Goal: Feedback & Contribution: Leave review/rating

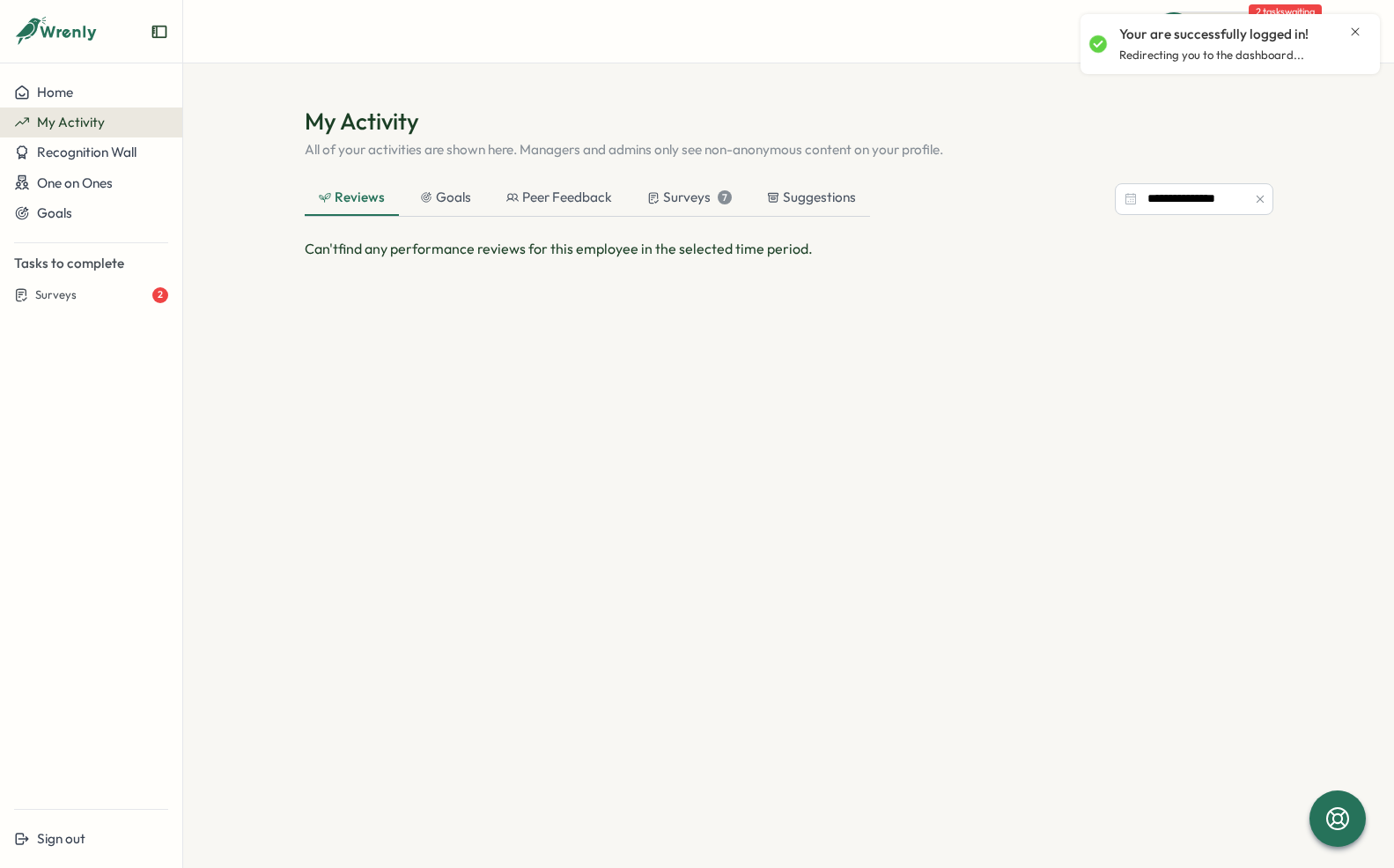
click at [1355, 38] on icon "Close notification" at bounding box center [1355, 31] width 14 height 14
click at [1270, 34] on span "Quick Actions" at bounding box center [1230, 30] width 96 height 23
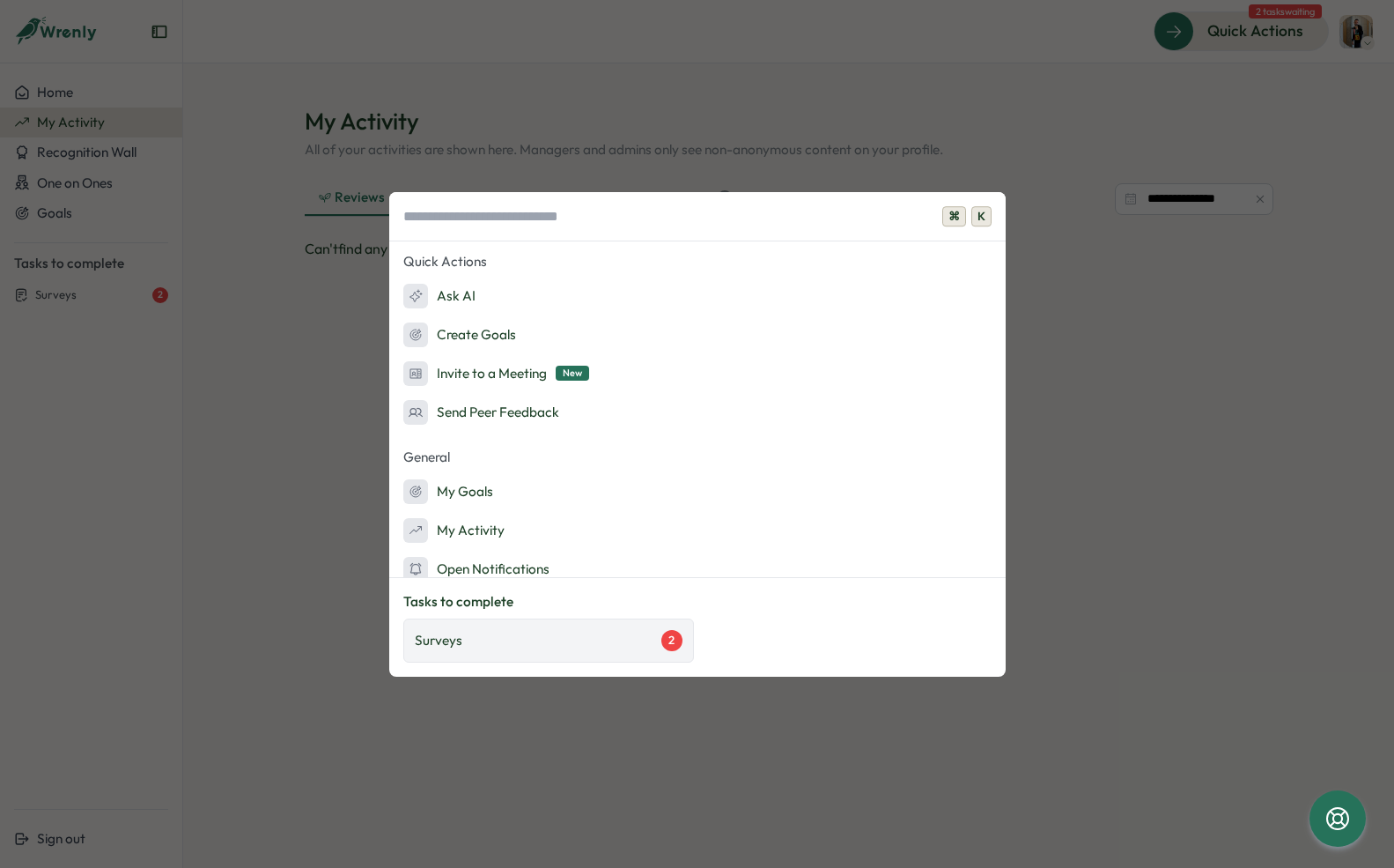
click at [606, 644] on div "Surveys 2" at bounding box center [548, 641] width 267 height 22
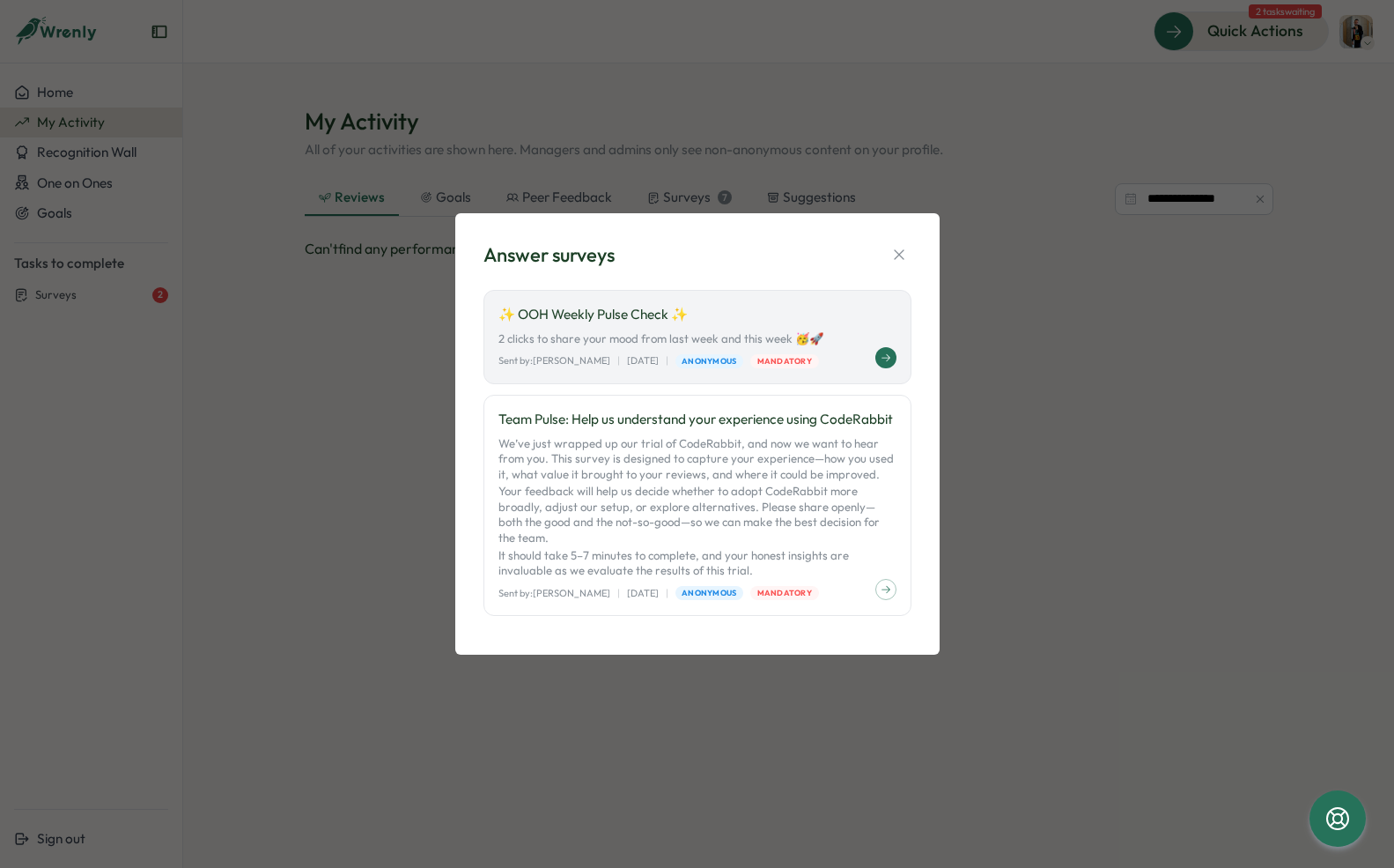
click at [751, 313] on p "✨ OOH Weekly Pulse Check ✨" at bounding box center [697, 314] width 398 height 20
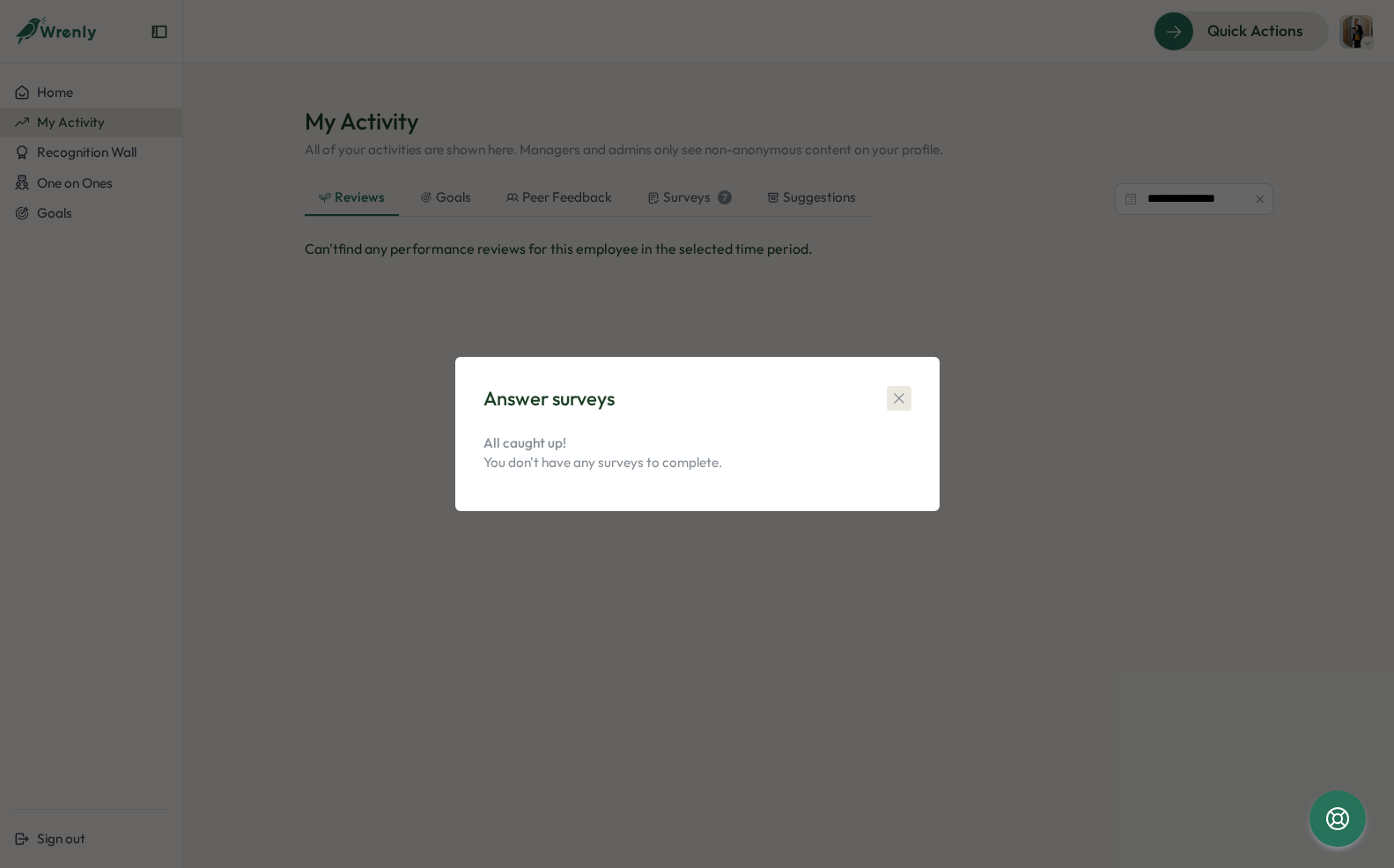
click at [899, 396] on icon "button" at bounding box center [899, 398] width 18 height 18
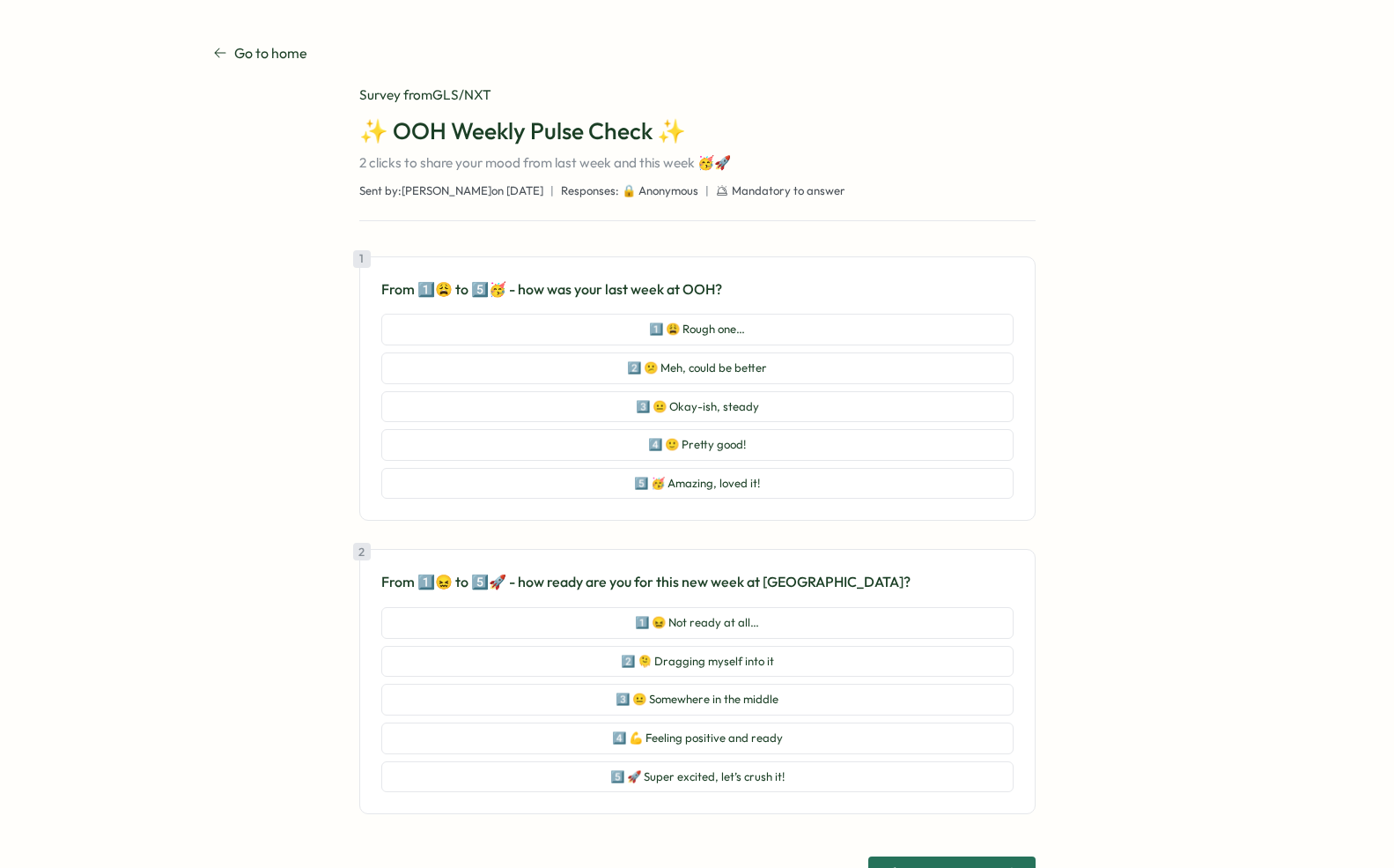
click at [293, 347] on div "Go to home Go to home Survey from GLS/NXT ✨ OOH Weekly Pulse Check ✨ 2 clicks t…" at bounding box center [697, 464] width 969 height 845
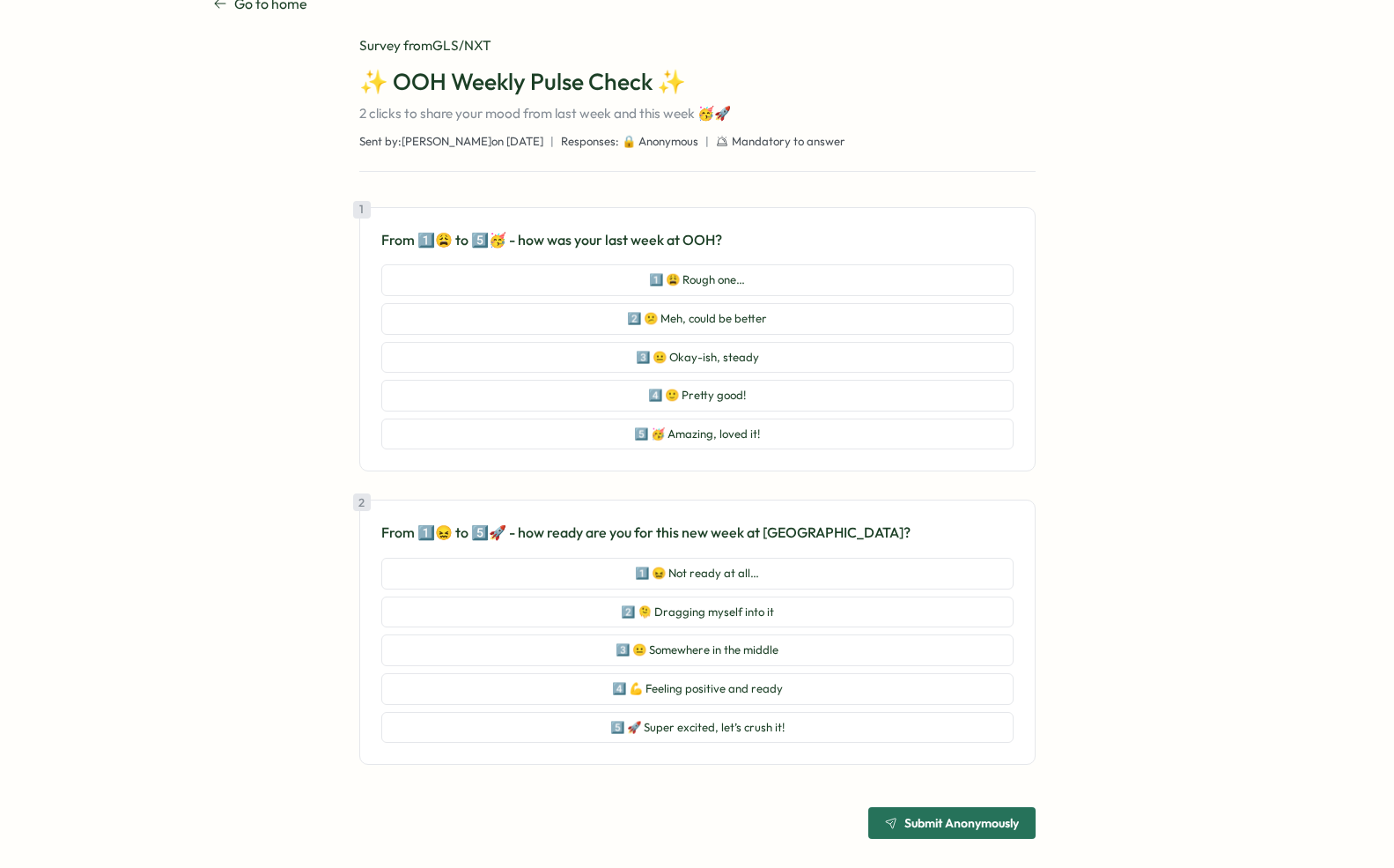
scroll to position [63, 0]
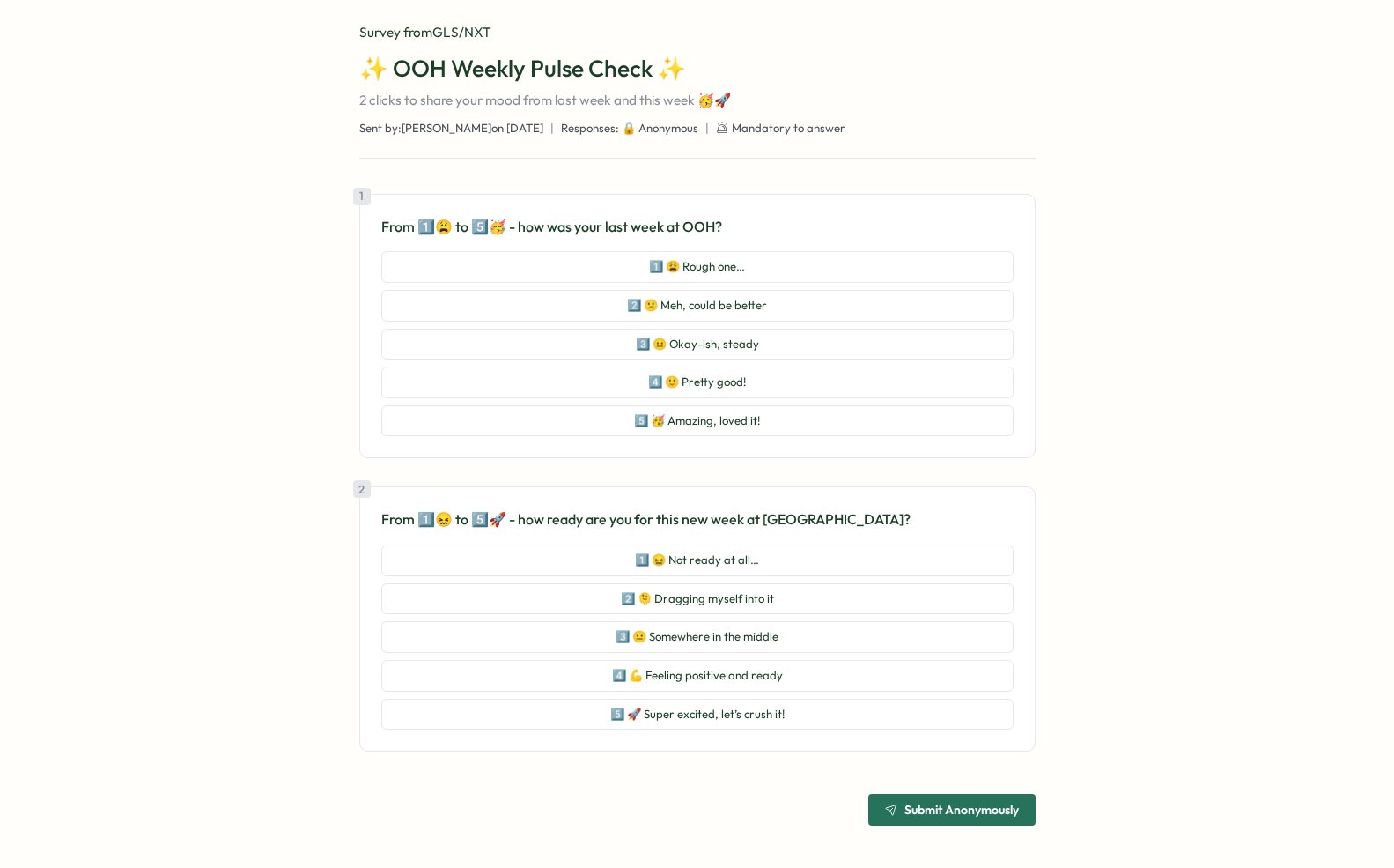
click at [249, 576] on div "Go to home Go to home Survey from GLS/NXT ✨ OOH Weekly Pulse Check ✨ 2 clicks t…" at bounding box center [697, 402] width 969 height 845
click at [1076, 254] on div "Go to home Go to home Survey from GLS/NXT ✨ OOH Weekly Pulse Check ✨ 2 clicks t…" at bounding box center [697, 402] width 969 height 845
click at [745, 343] on button "3️⃣ 😐 Okay-ish, steady" at bounding box center [697, 344] width 633 height 31
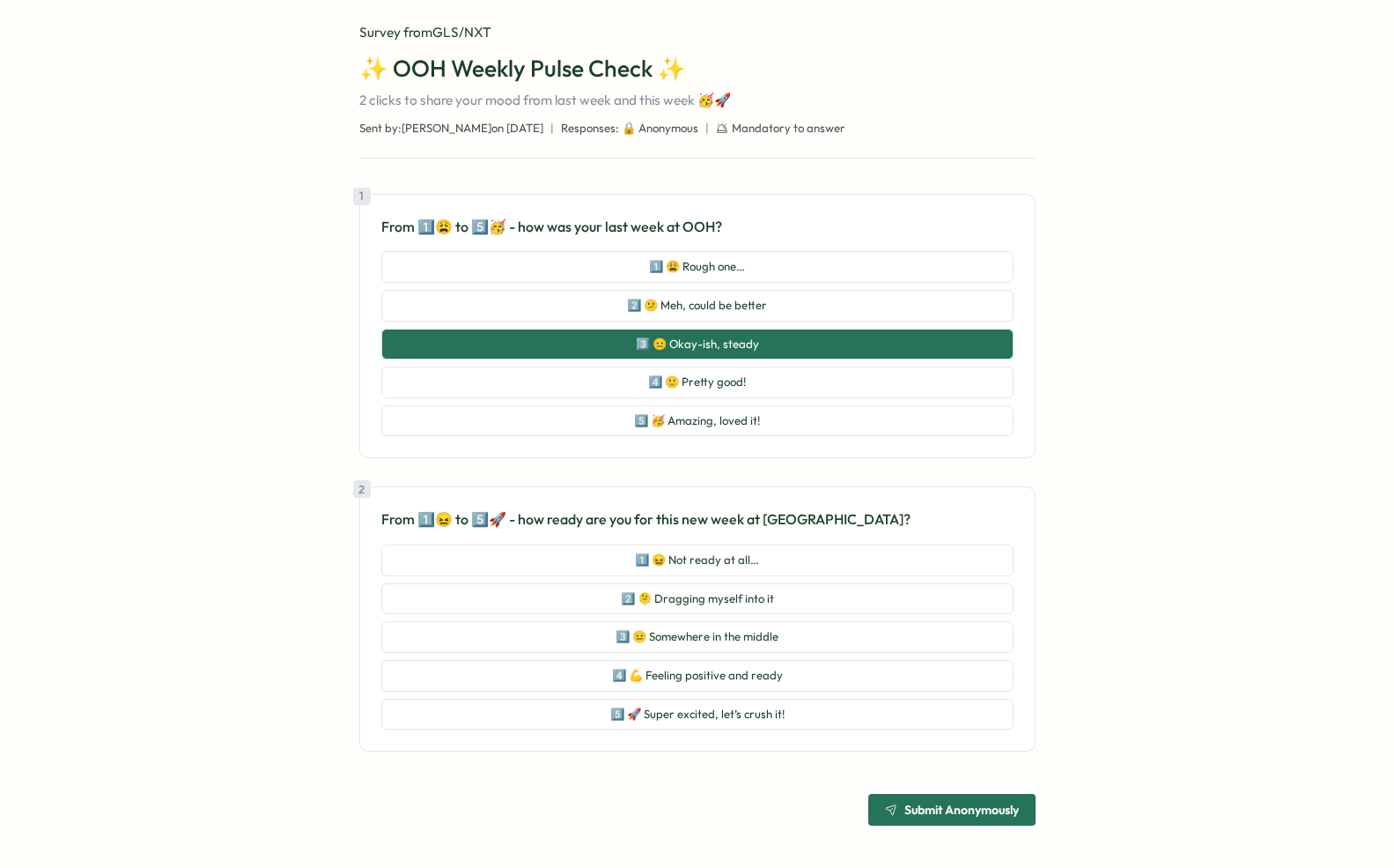
click at [1113, 512] on div "Go to home Go to home Survey from GLS/NXT ✨ OOH Weekly Pulse Check ✨ 2 clicks t…" at bounding box center [697, 402] width 969 height 845
click at [1119, 555] on div "Go to home Go to home Survey from GLS/NXT ✨ OOH Weekly Pulse Check ✨ 2 clicks t…" at bounding box center [697, 402] width 969 height 845
click at [1084, 524] on div "Go to home Go to home Survey from GLS/NXT ✨ OOH Weekly Pulse Check ✨ 2 clicks t…" at bounding box center [697, 402] width 969 height 845
click at [221, 664] on div "Go to home Go to home Survey from GLS/NXT ✨ OOH Weekly Pulse Check ✨ 2 clicks t…" at bounding box center [697, 402] width 969 height 845
click at [214, 654] on div "Go to home Go to home Survey from GLS/NXT ✨ OOH Weekly Pulse Check ✨ 2 clicks t…" at bounding box center [697, 402] width 969 height 845
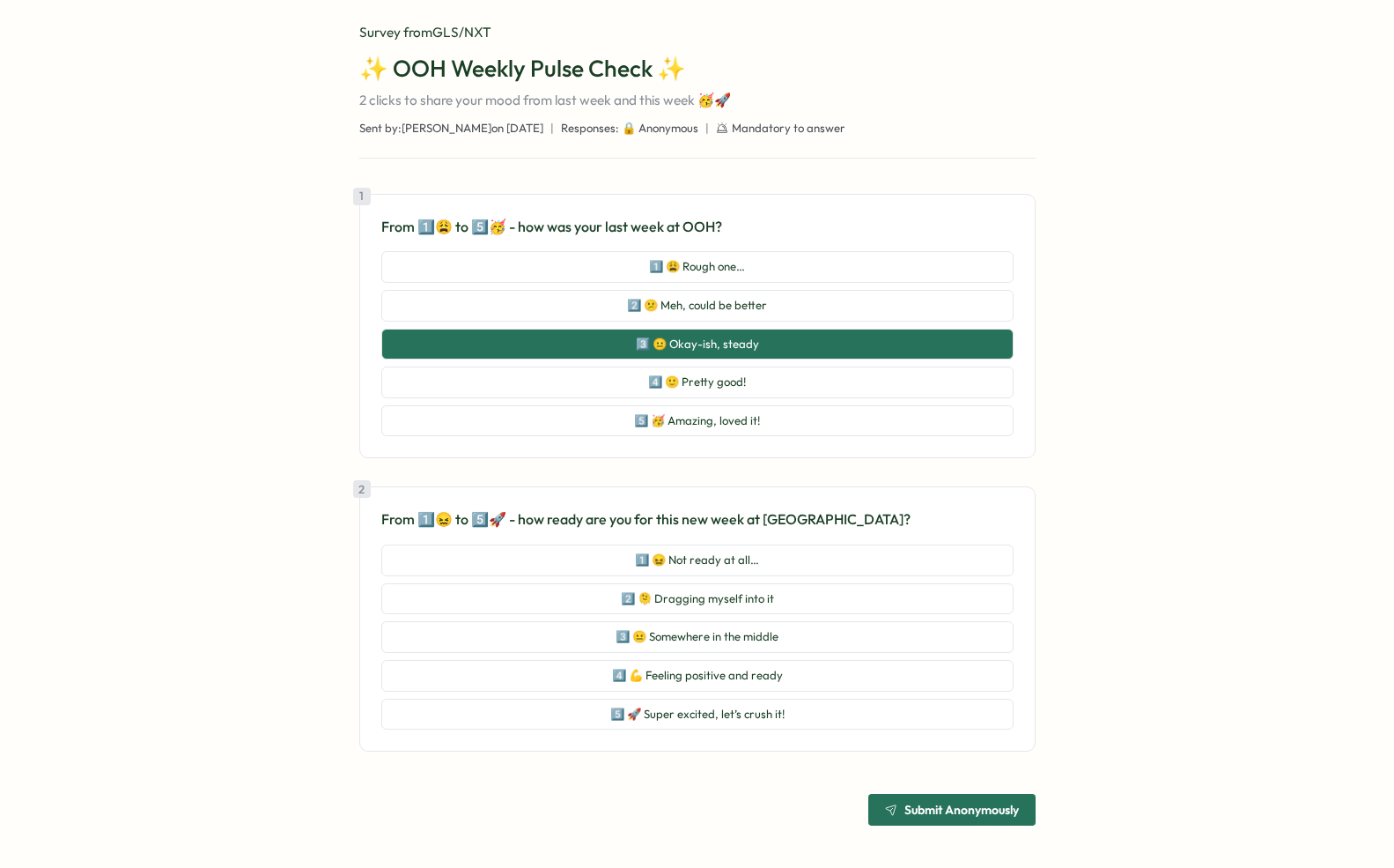
click at [238, 625] on div "Go to home Go to home Survey from GLS/NXT ✨ OOH Weekly Pulse Check ✨ 2 clicks t…" at bounding box center [697, 402] width 969 height 845
click at [766, 517] on p "From 1️⃣😖 to 5️⃣🚀 - how ready are you for this new week at [GEOGRAPHIC_DATA]?" at bounding box center [697, 519] width 633 height 22
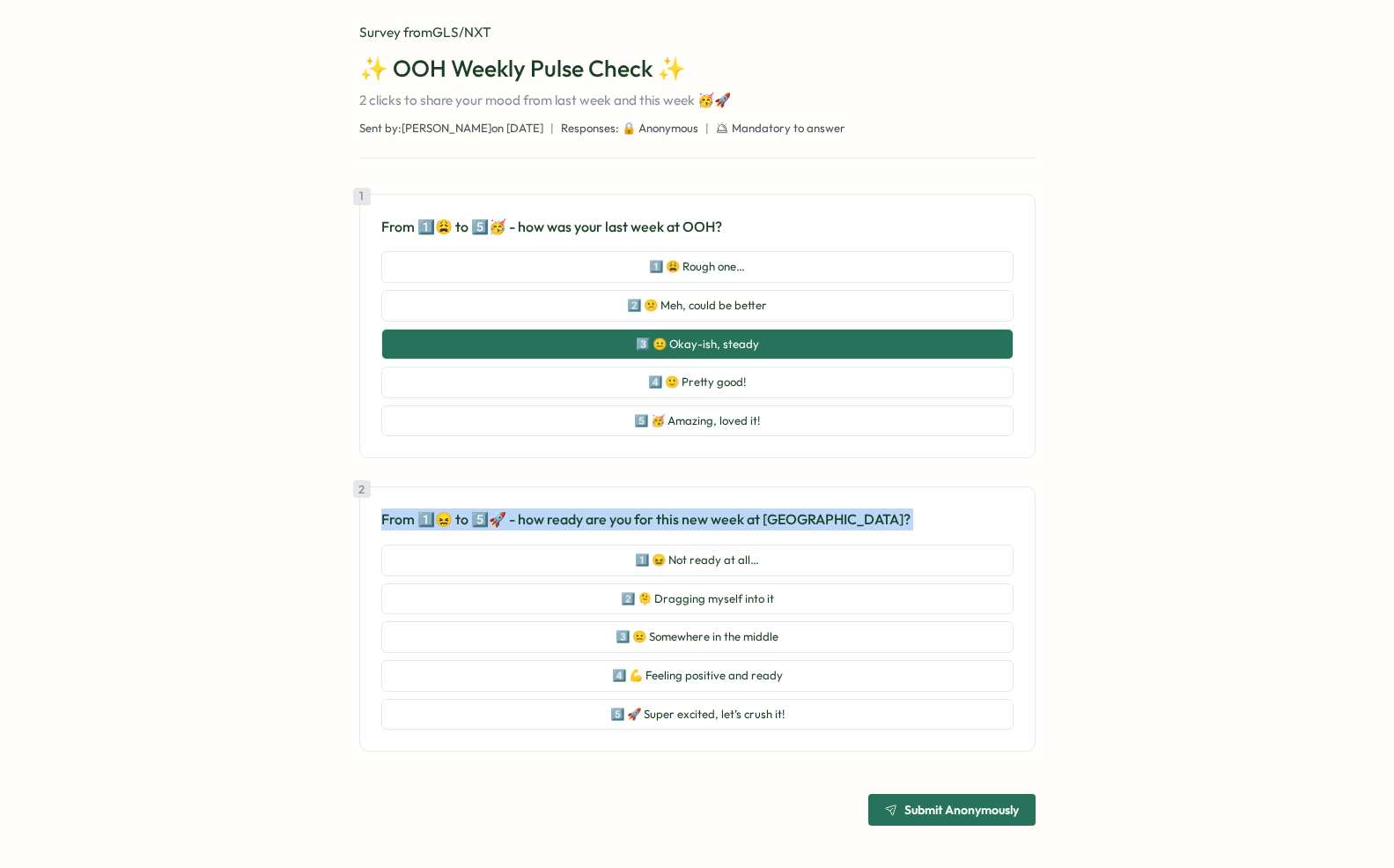
click at [1083, 490] on div "Go to home Go to home Survey from GLS/NXT ✨ OOH Weekly Pulse Check ✨ 2 clicks t…" at bounding box center [697, 402] width 969 height 845
click at [1083, 489] on div "Go to home Go to home Survey from GLS/NXT ✨ OOH Weekly Pulse Check ✨ 2 clicks t…" at bounding box center [697, 402] width 969 height 845
click at [802, 672] on button "4️⃣ 💪 Feeling positive and ready" at bounding box center [697, 675] width 633 height 31
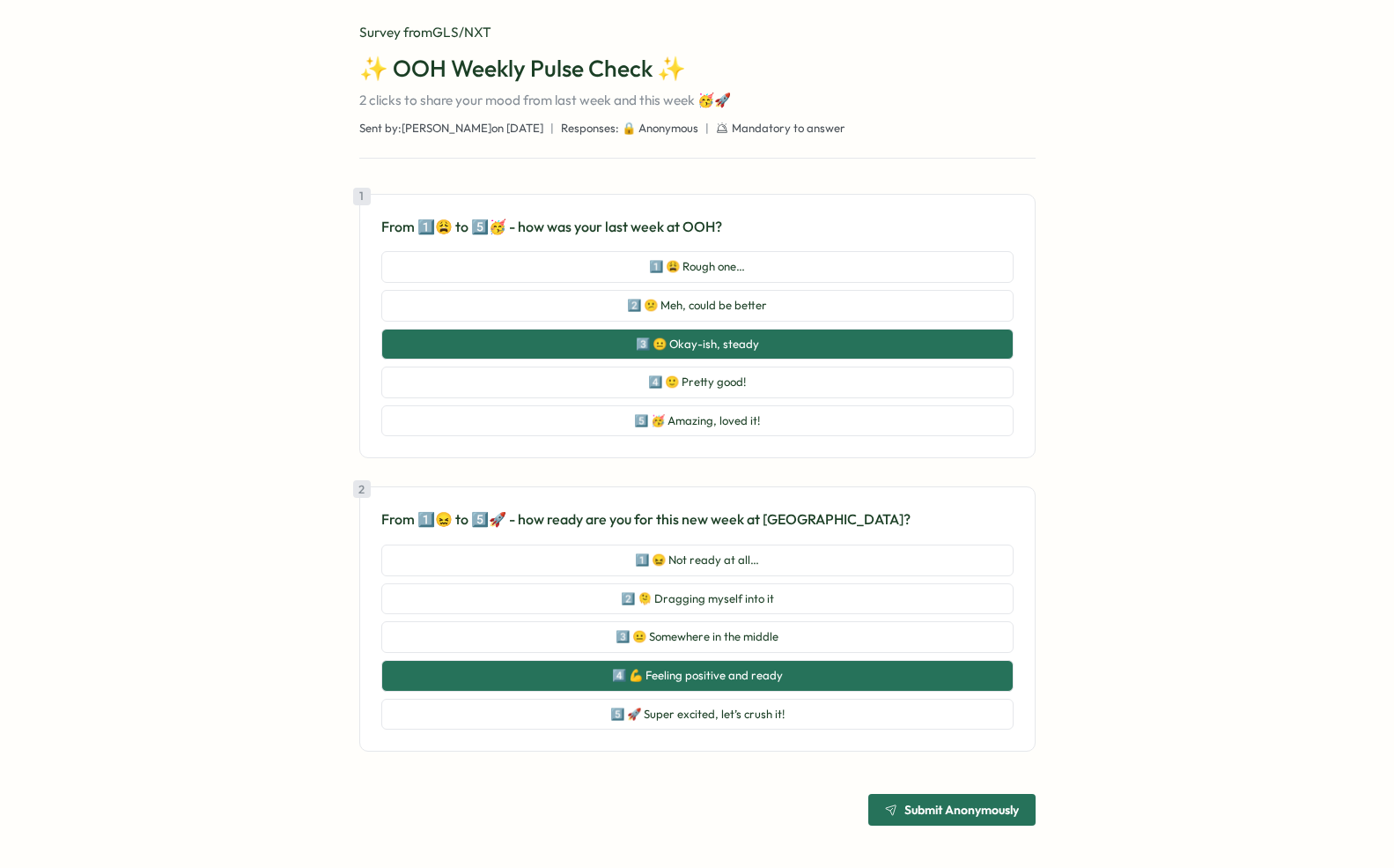
click at [964, 805] on span "Submit Anonymously" at bounding box center [961, 809] width 115 height 13
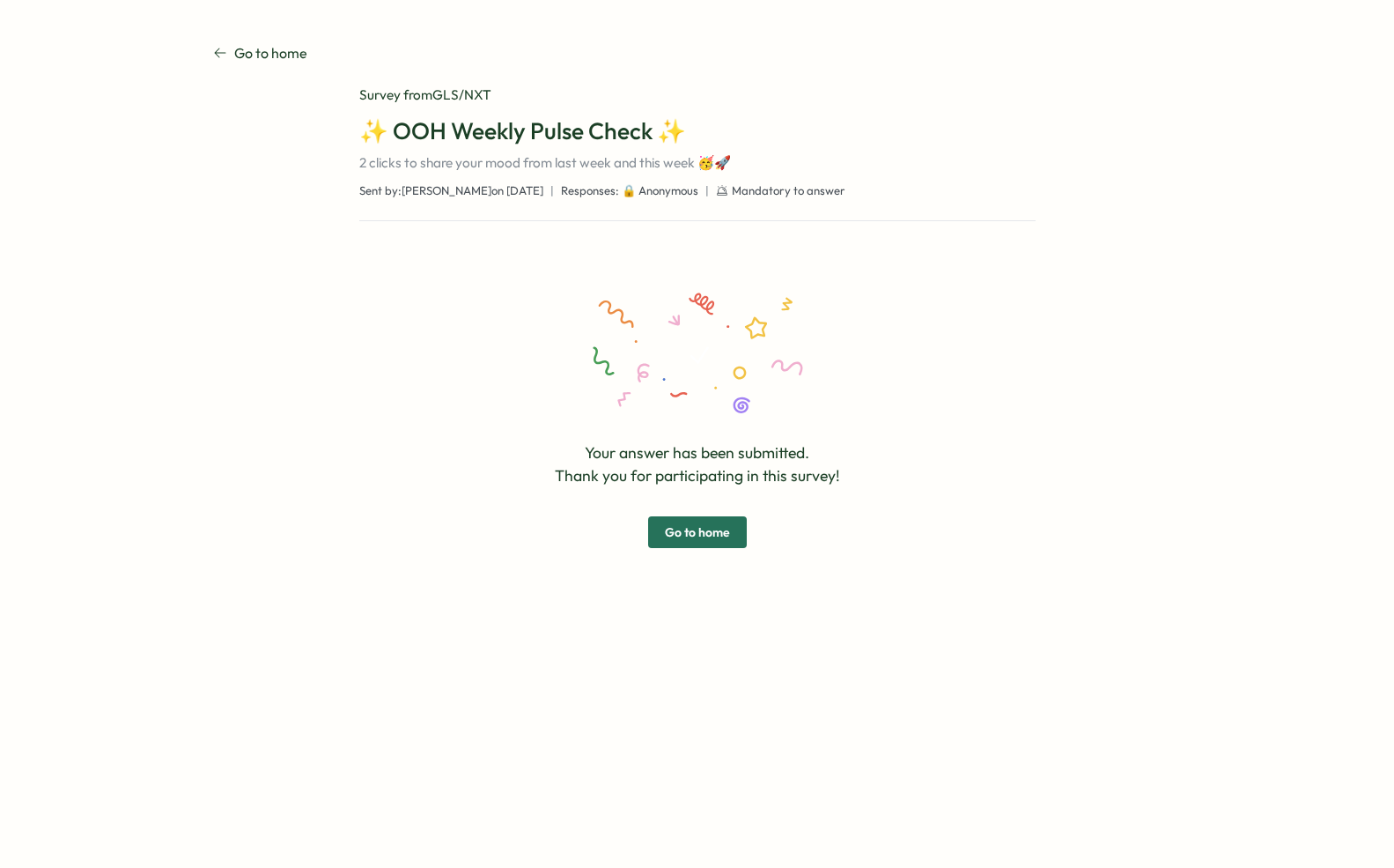
scroll to position [0, 0]
click at [686, 532] on span "Go to home" at bounding box center [697, 532] width 66 height 30
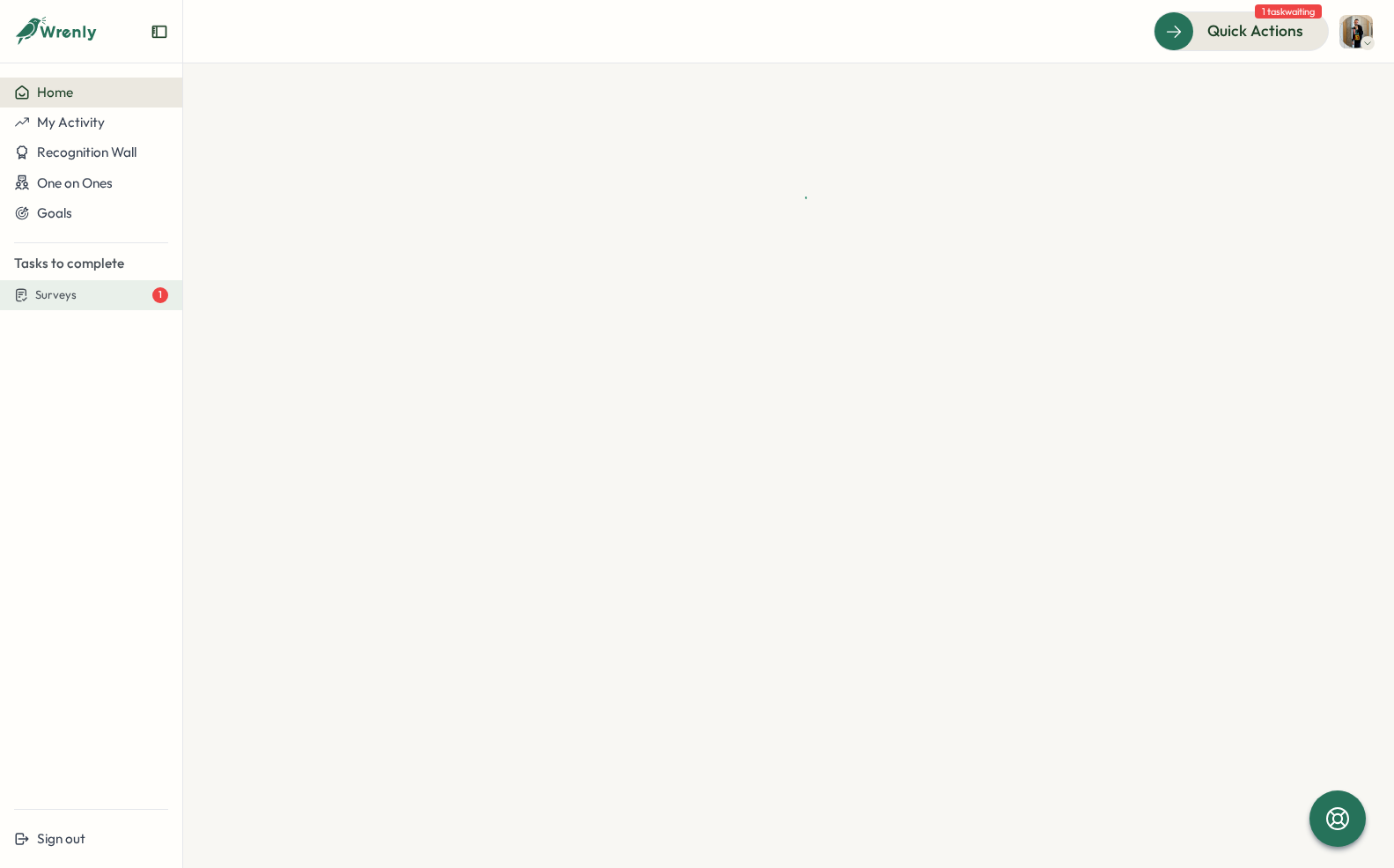
click at [83, 285] on button "Surveys 1" at bounding box center [91, 295] width 182 height 30
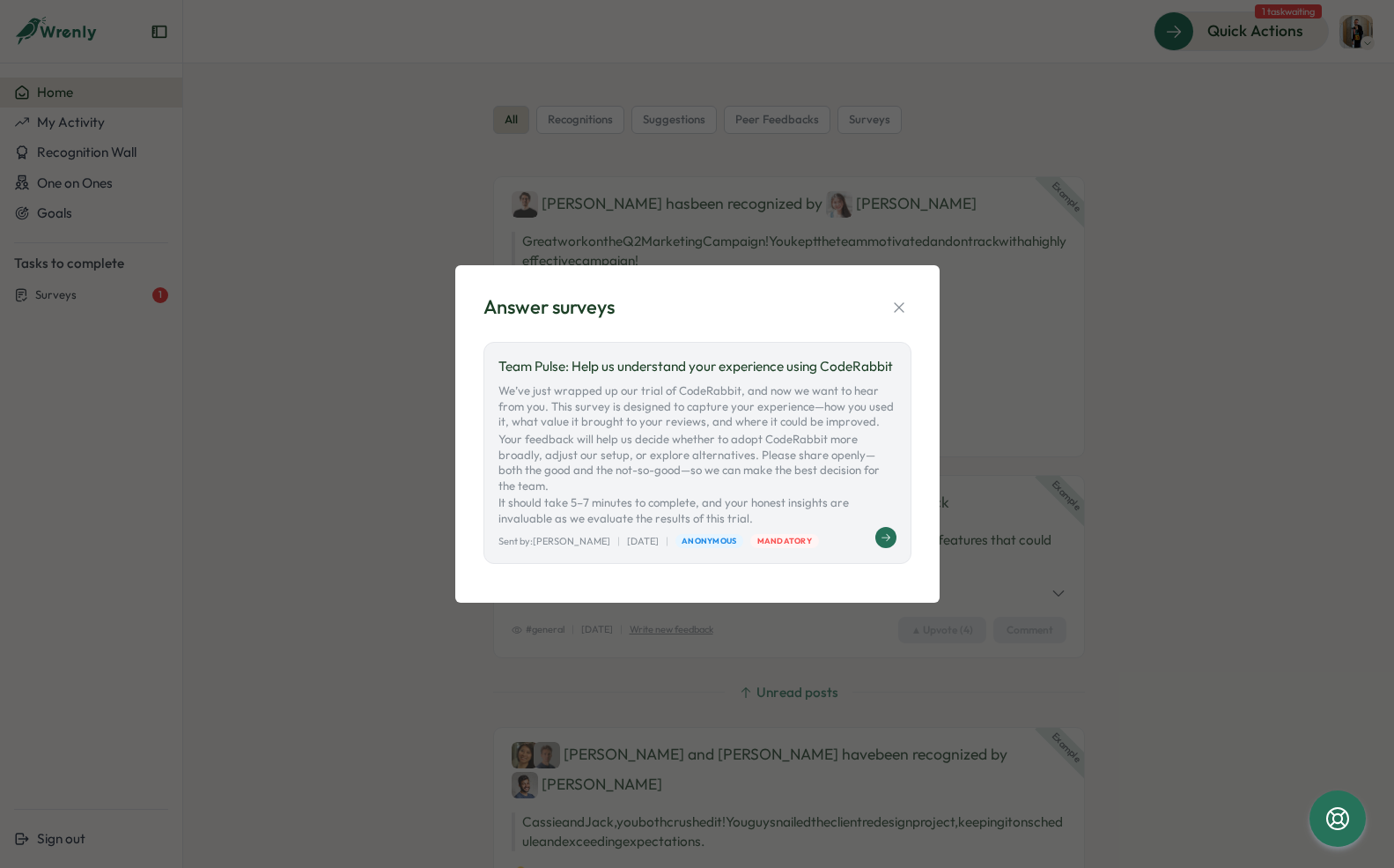
click at [755, 414] on p "We’ve just wrapped up our trial of CodeRabbit, and now we want to hear from you…" at bounding box center [697, 455] width 398 height 143
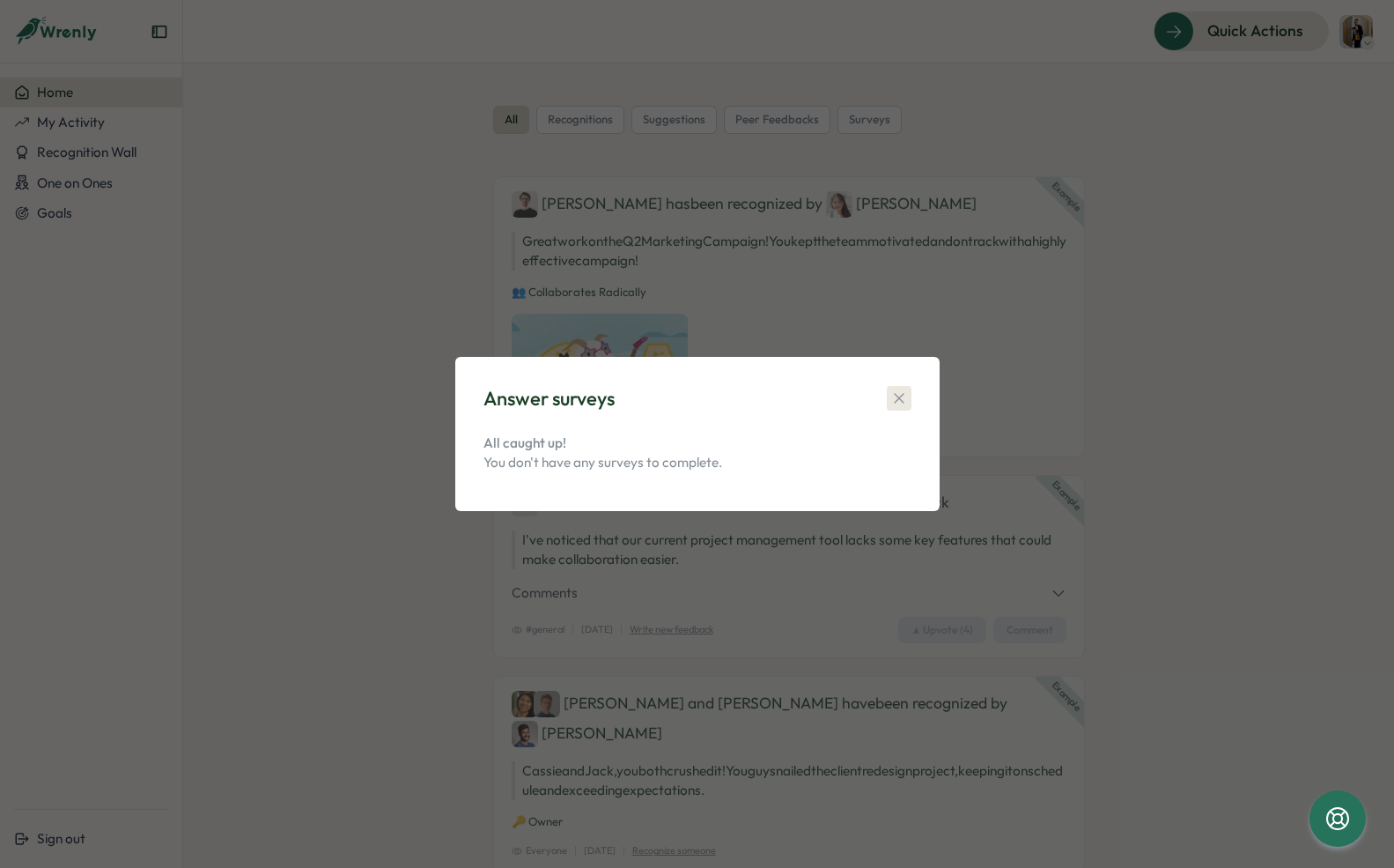
click at [898, 394] on icon "button" at bounding box center [899, 398] width 18 height 18
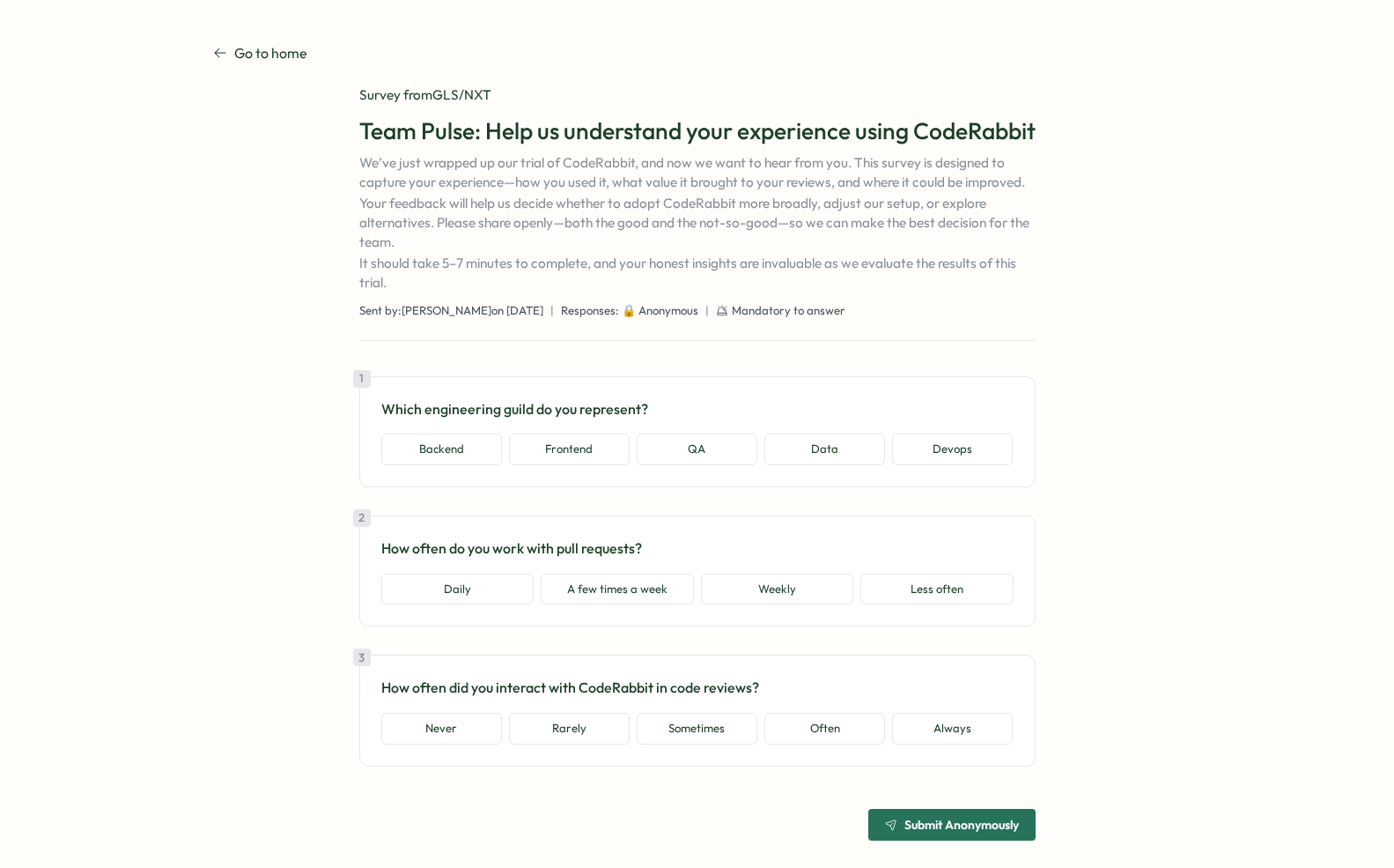
scroll to position [46, 0]
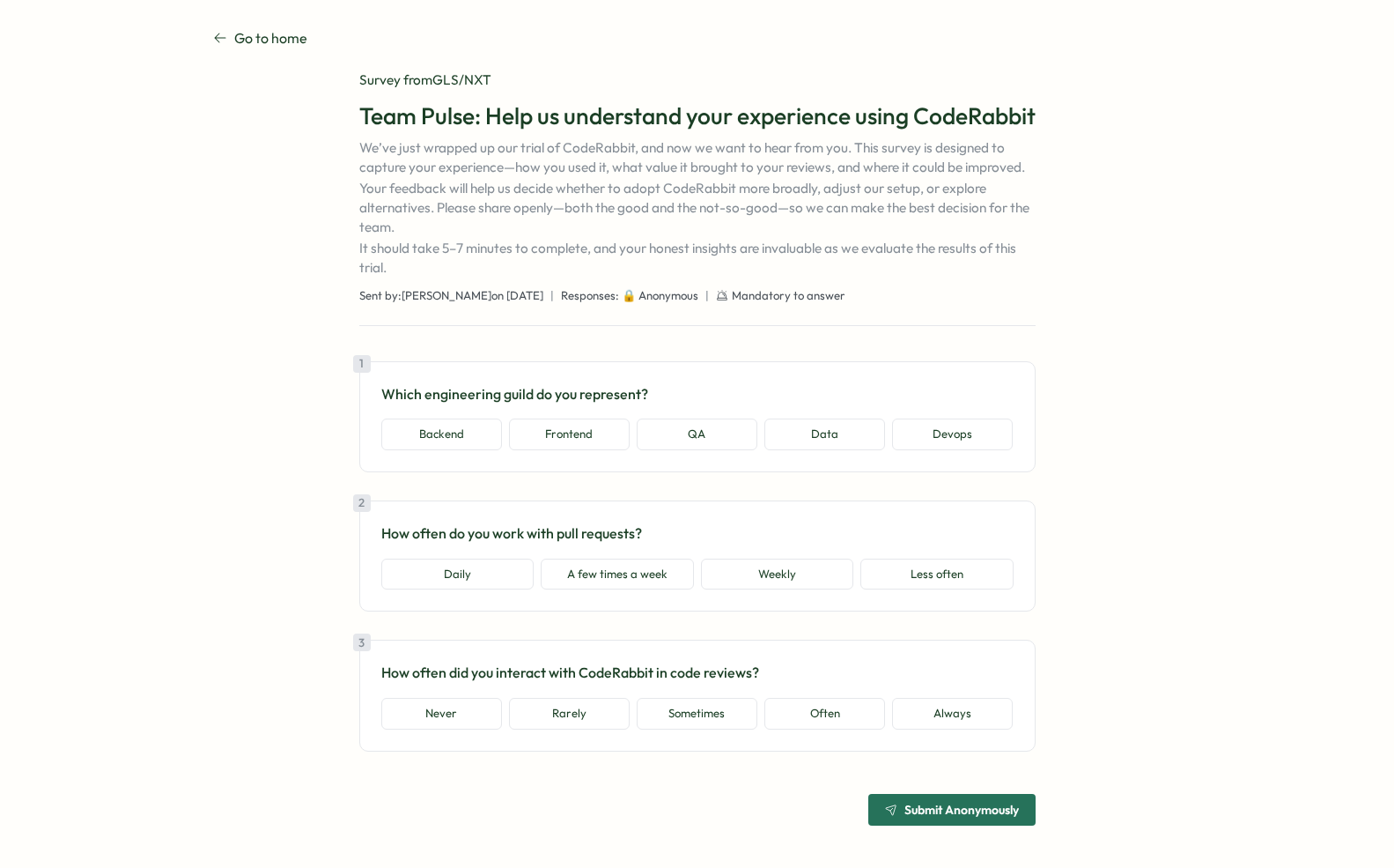
click at [947, 799] on span "Submit Anonymously" at bounding box center [952, 809] width 134 height 30
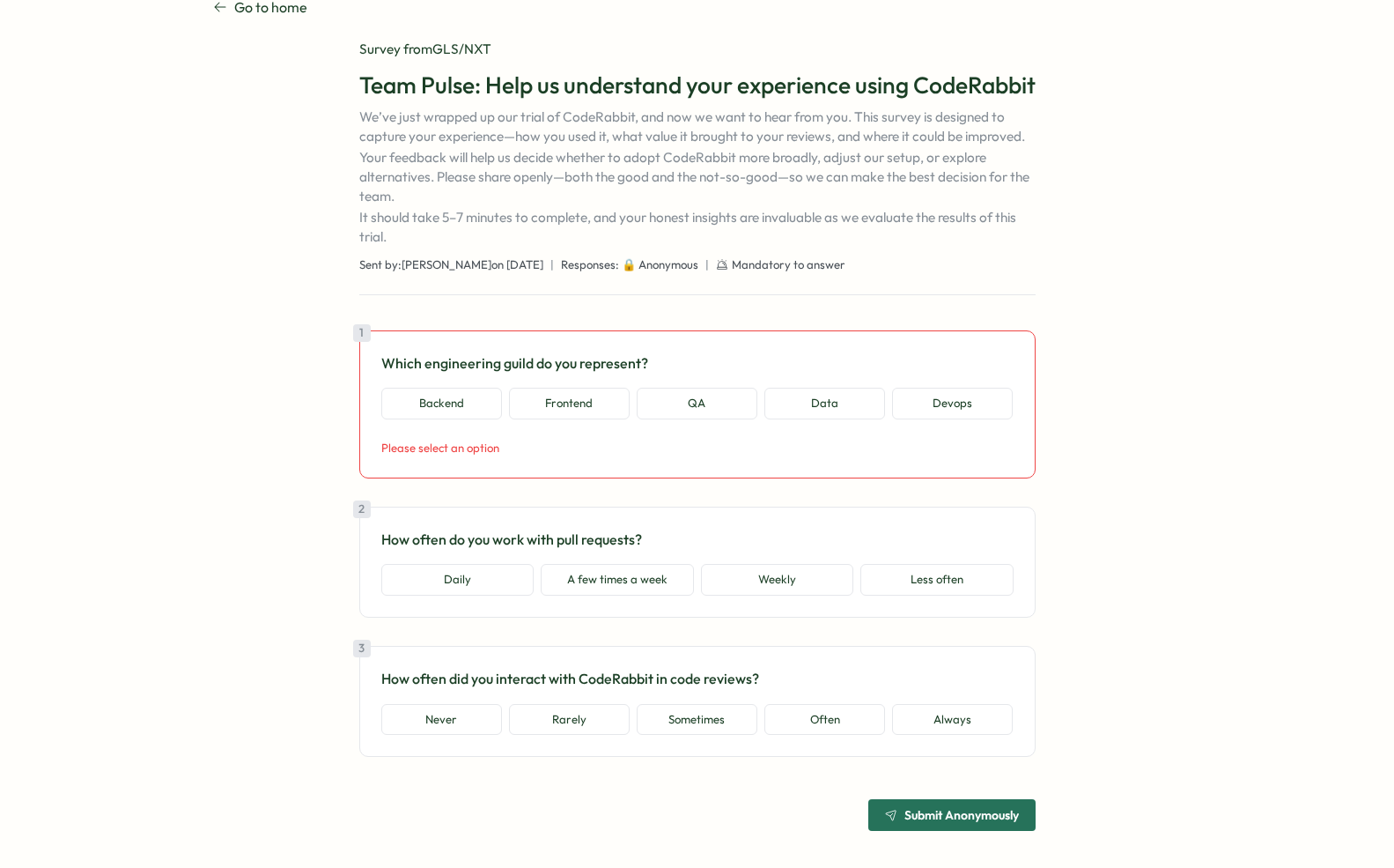
scroll to position [47, 0]
click at [961, 735] on button "Always" at bounding box center [952, 718] width 120 height 31
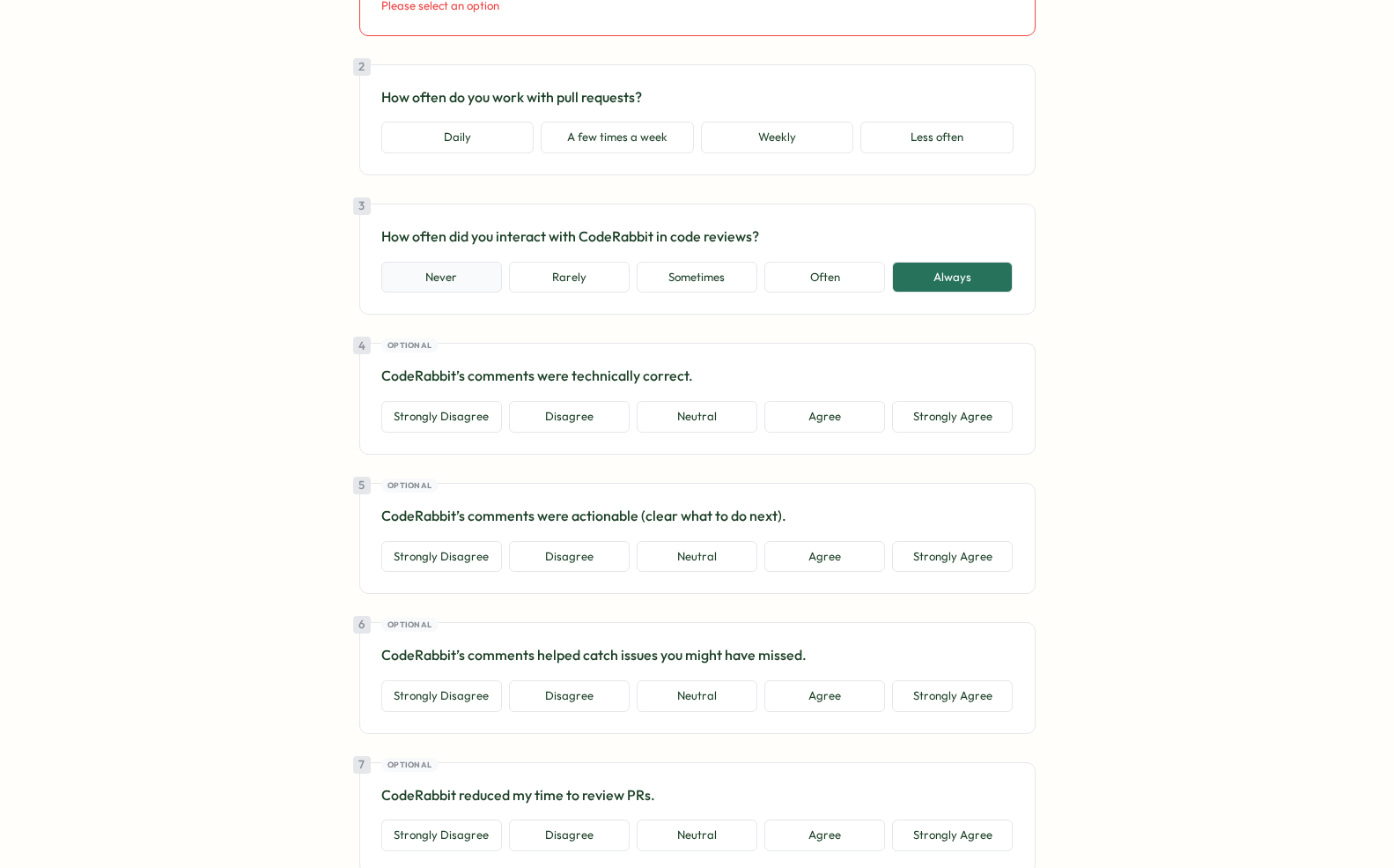
click at [464, 293] on button "Never" at bounding box center [441, 277] width 120 height 31
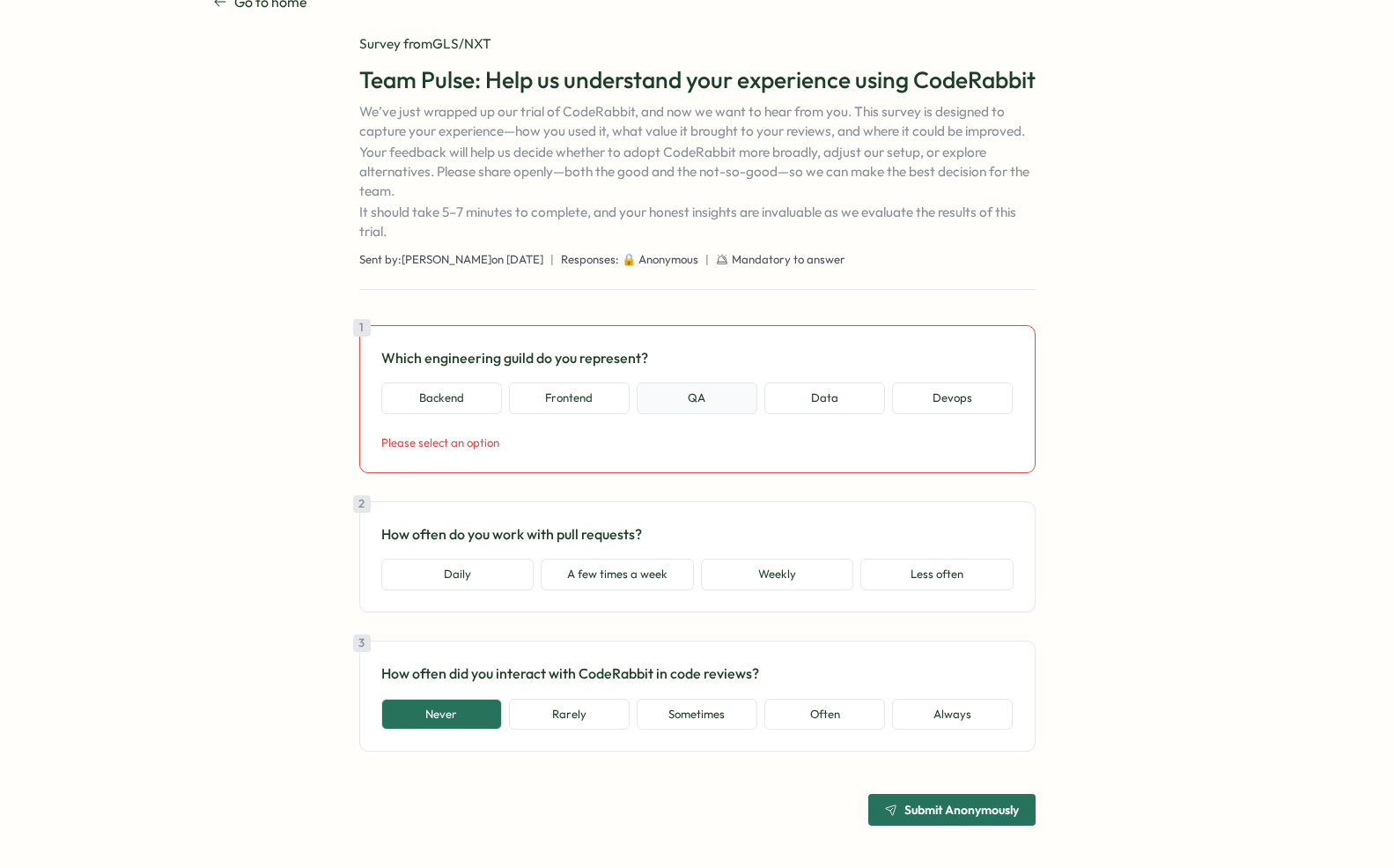
click at [682, 384] on button "QA" at bounding box center [697, 398] width 120 height 31
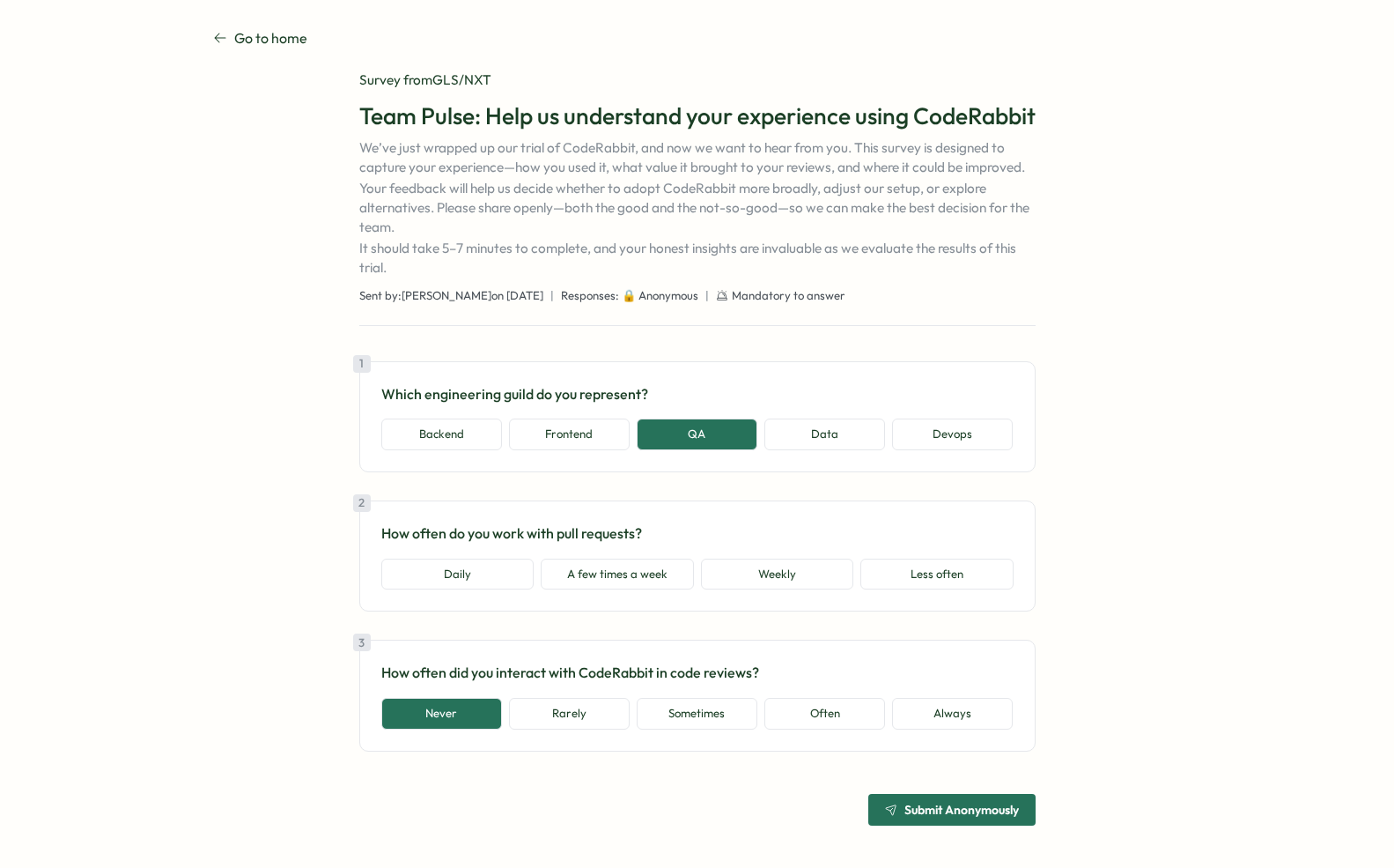
scroll to position [46, 0]
click at [588, 440] on button "Frontend" at bounding box center [569, 434] width 120 height 31
click at [682, 438] on button "QA" at bounding box center [697, 434] width 120 height 31
click at [490, 593] on div "2 How often do you work with pull requests? Daily A few times a week Weekly Les…" at bounding box center [697, 555] width 676 height 111
click at [484, 573] on button "Daily" at bounding box center [457, 574] width 153 height 31
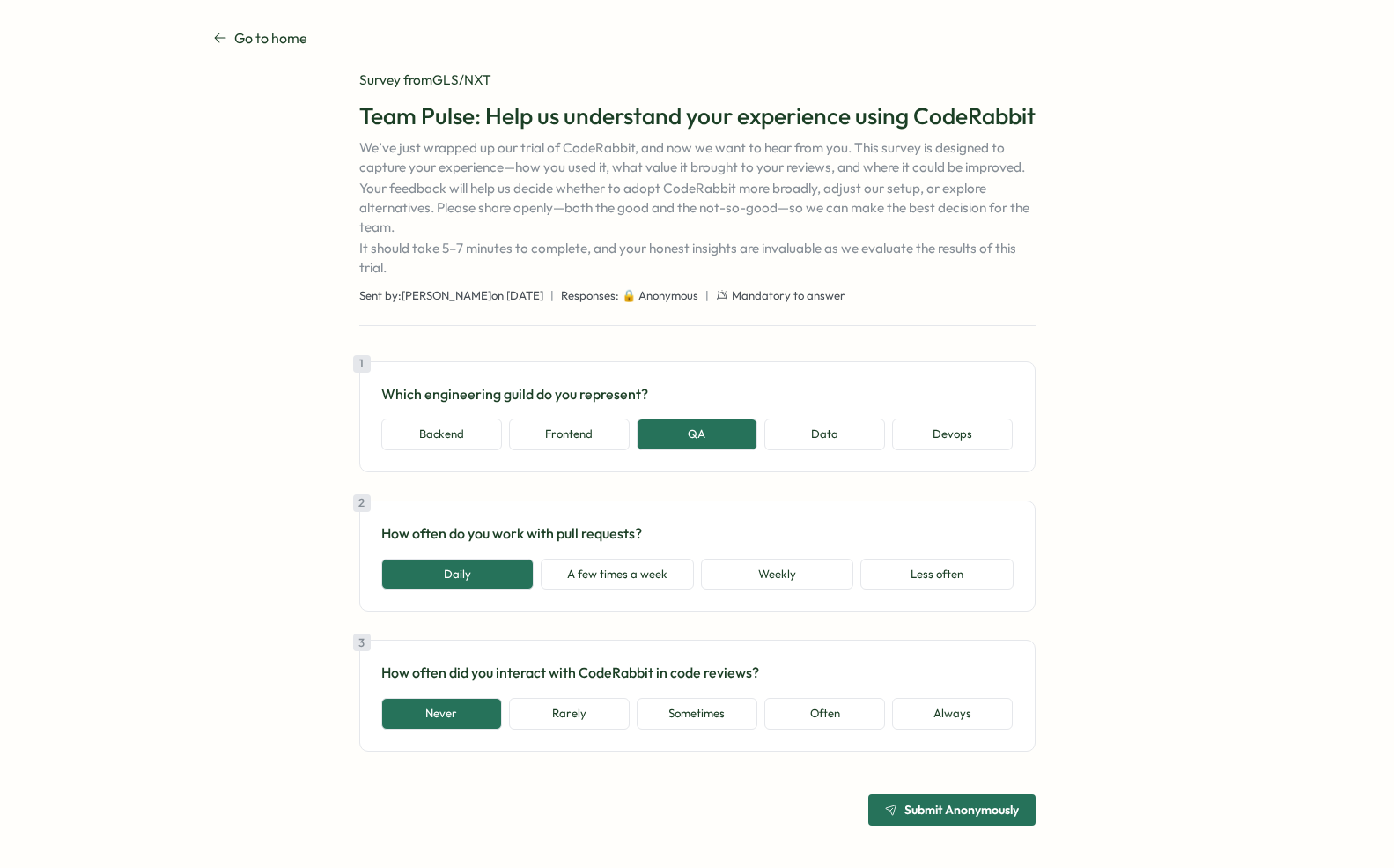
click at [970, 808] on span "Submit Anonymously" at bounding box center [961, 809] width 115 height 13
